Goal: Find specific page/section: Find specific page/section

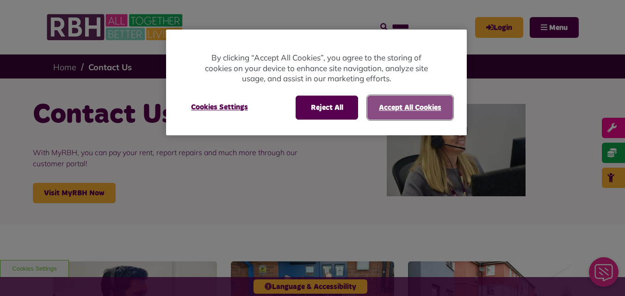
click at [378, 102] on button "Accept All Cookies" at bounding box center [410, 108] width 86 height 24
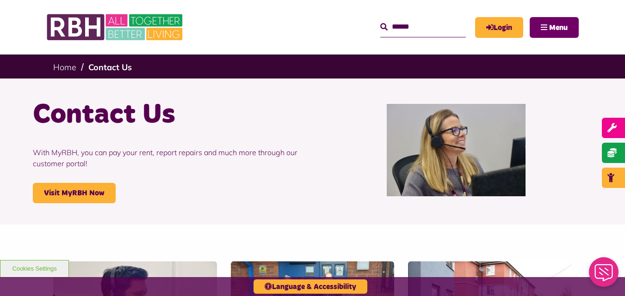
click at [556, 22] on button "Menu" at bounding box center [553, 27] width 49 height 21
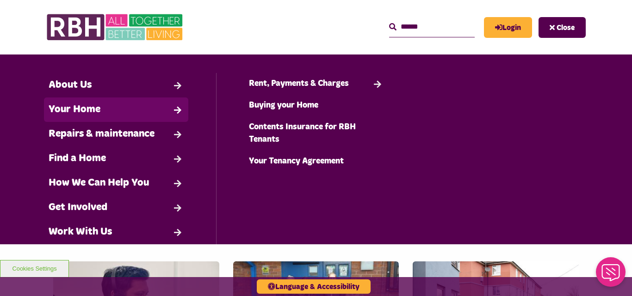
click at [117, 112] on link "Your Home" at bounding box center [116, 110] width 144 height 25
